Goal: Task Accomplishment & Management: Use online tool/utility

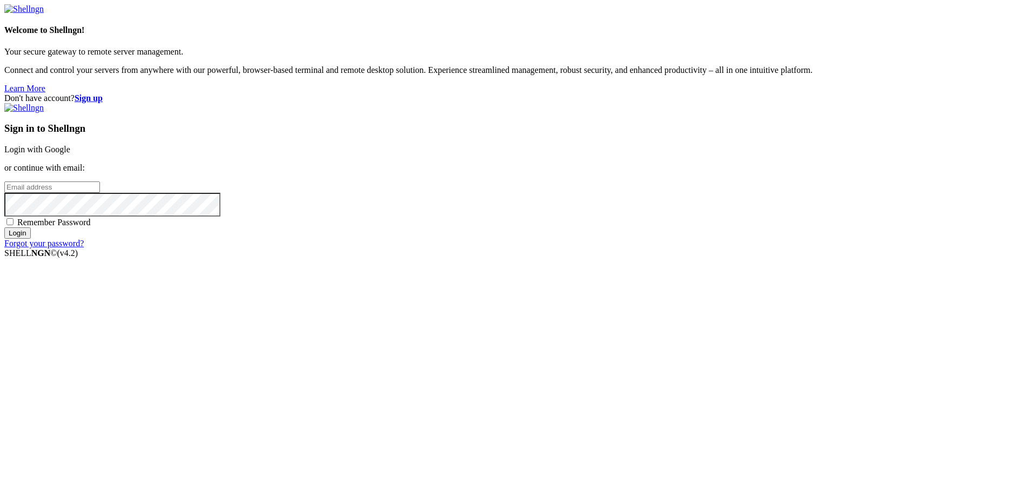
click at [70, 154] on link "Login with Google" at bounding box center [37, 149] width 66 height 9
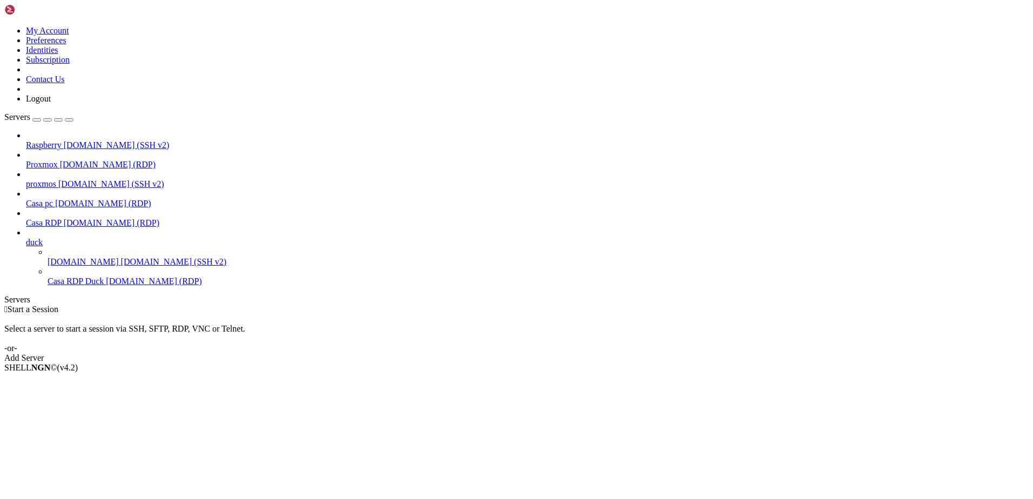
click at [62, 141] on span "Raspberry" at bounding box center [44, 145] width 36 height 9
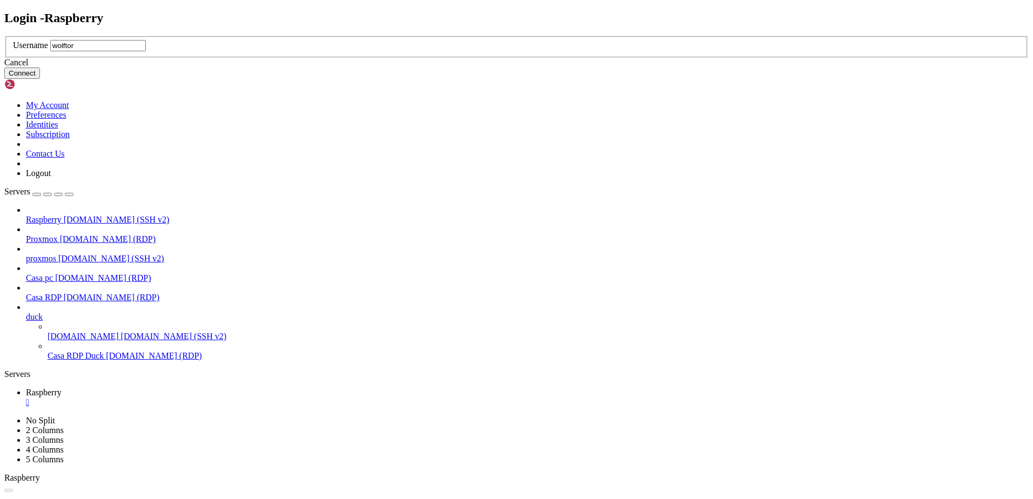
type input "wolftora"
click button "Connect" at bounding box center [22, 73] width 36 height 11
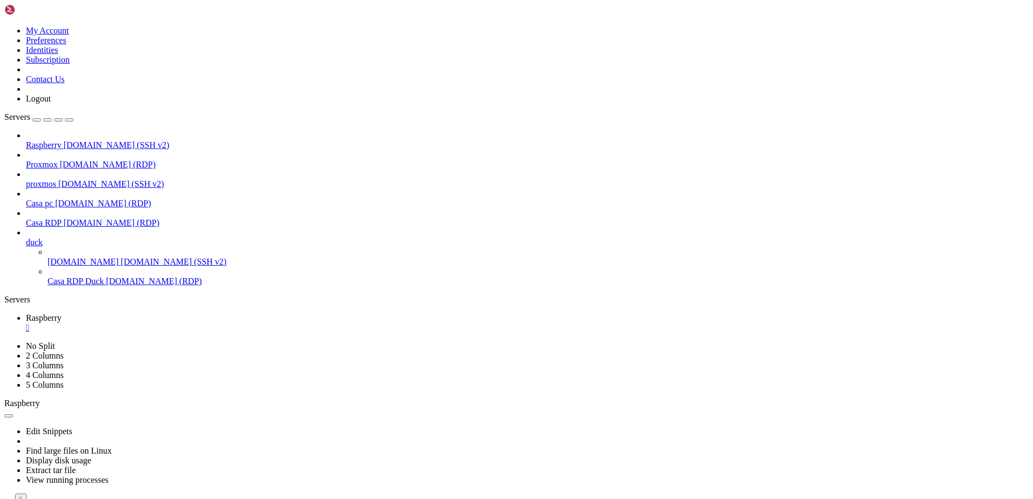
scroll to position [172, 0]
drag, startPoint x: 62, startPoint y: 643, endPoint x: 154, endPoint y: 643, distance: 91.9
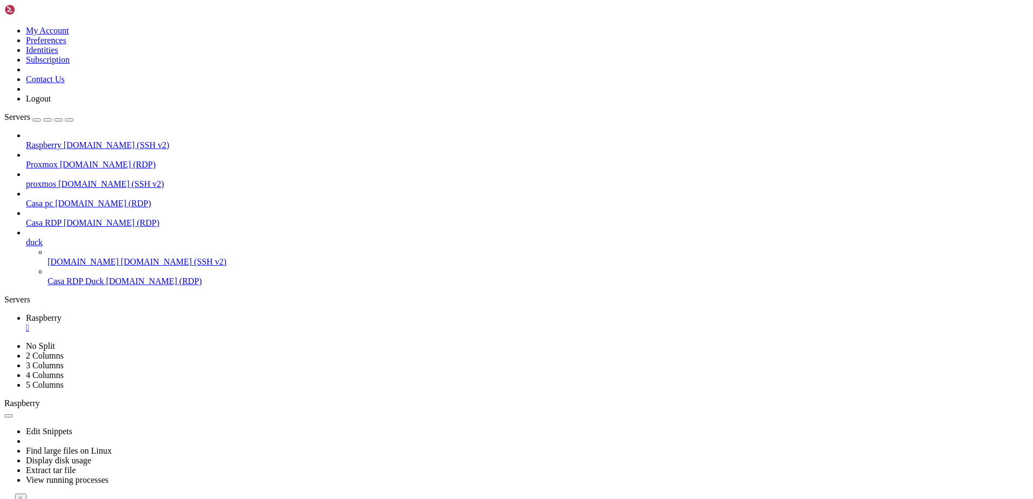
drag, startPoint x: 8, startPoint y: 551, endPoint x: 168, endPoint y: 907, distance: 390.4
drag, startPoint x: 156, startPoint y: 871, endPoint x: 129, endPoint y: 878, distance: 28.4
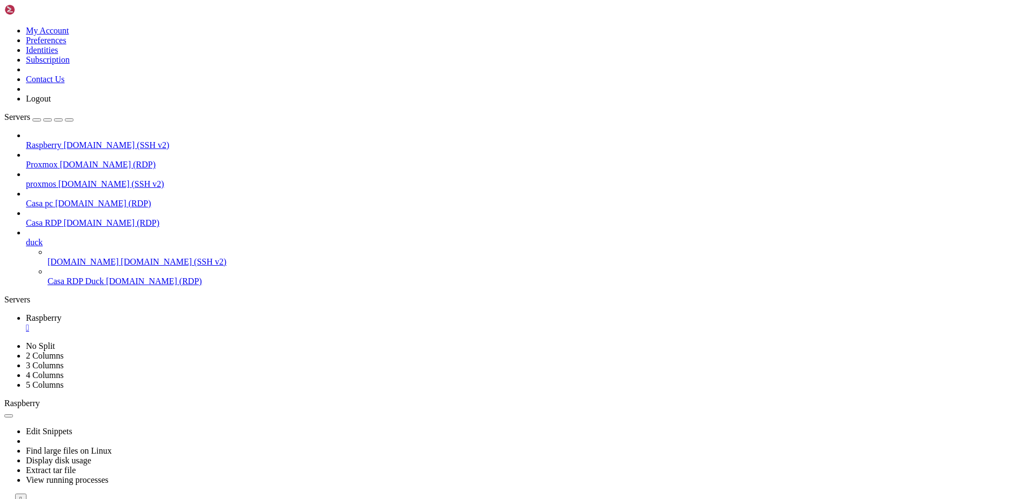
scroll to position [496, 0]
drag, startPoint x: 399, startPoint y: 642, endPoint x: 313, endPoint y: 696, distance: 102.0
drag, startPoint x: 486, startPoint y: 758, endPoint x: 418, endPoint y: 784, distance: 72.9
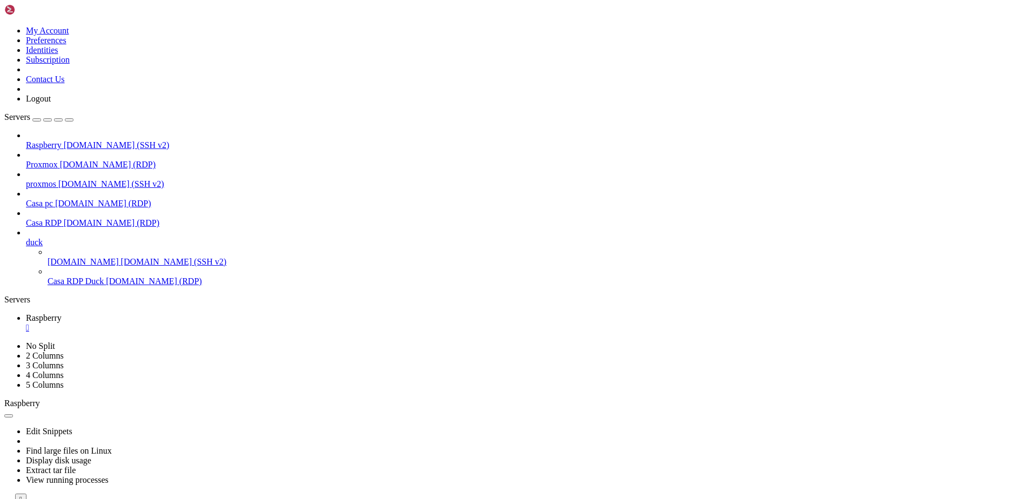
scroll to position [524, 0]
drag, startPoint x: 282, startPoint y: 913, endPoint x: 9, endPoint y: 909, distance: 273.0
drag, startPoint x: 9, startPoint y: 909, endPoint x: 578, endPoint y: 772, distance: 585.3
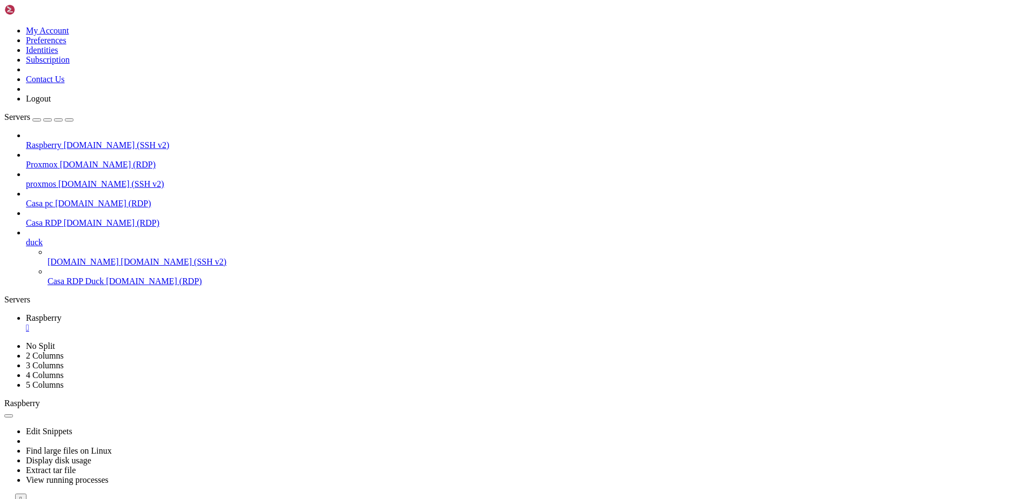
drag, startPoint x: 240, startPoint y: 669, endPoint x: 170, endPoint y: 775, distance: 127.1
drag, startPoint x: 351, startPoint y: 649, endPoint x: 277, endPoint y: 717, distance: 100.6
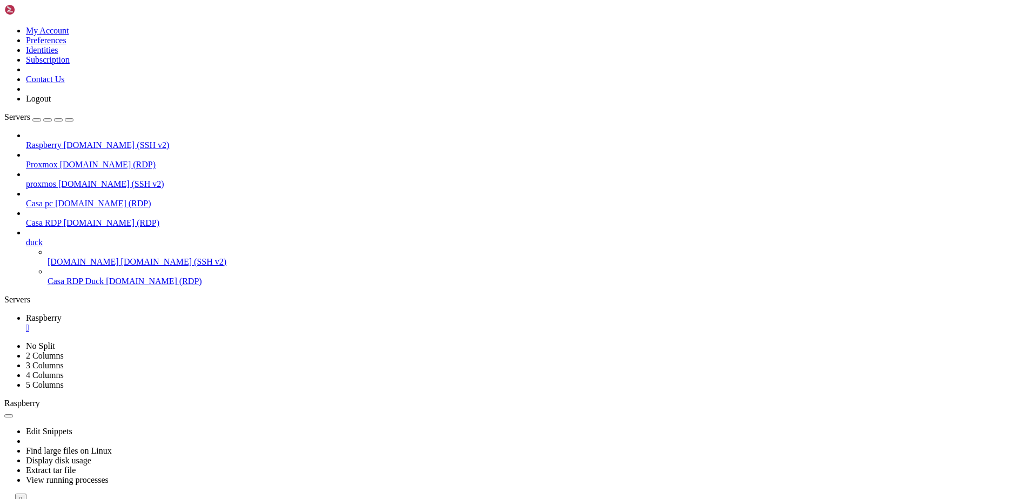
drag, startPoint x: 483, startPoint y: 757, endPoint x: 263, endPoint y: 715, distance: 223.4
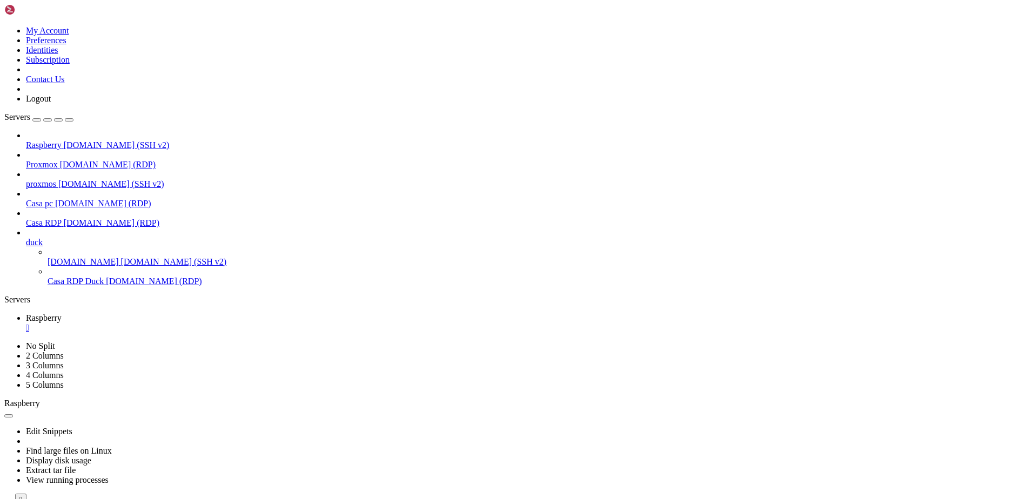
scroll to position [882, 0]
click at [64, 218] on span "[DOMAIN_NAME] (RDP)" at bounding box center [112, 222] width 96 height 9
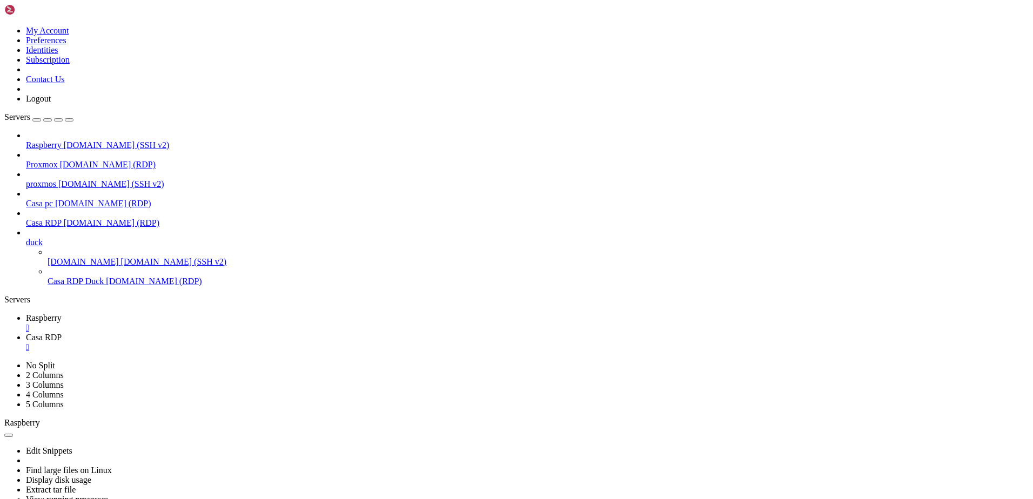
scroll to position [0, 0]
click at [62, 313] on span "Raspberry" at bounding box center [44, 317] width 36 height 9
